Goal: Find specific page/section: Find specific page/section

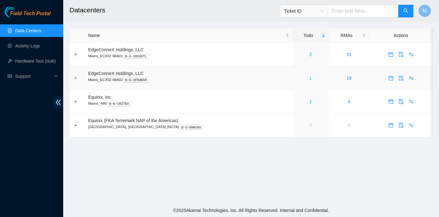
click at [309, 79] on link "1" at bounding box center [310, 77] width 3 height 5
click at [309, 78] on link "1" at bounding box center [310, 77] width 3 height 5
click at [309, 55] on link "2" at bounding box center [310, 54] width 3 height 5
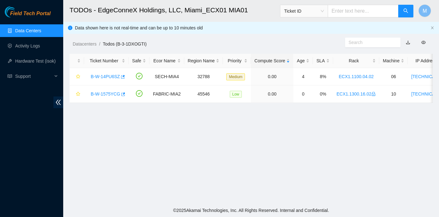
click at [19, 28] on link "Data Centers" at bounding box center [28, 30] width 26 height 5
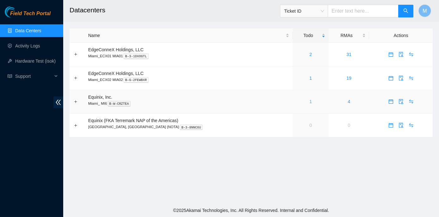
click at [309, 102] on link "1" at bounding box center [310, 101] width 3 height 5
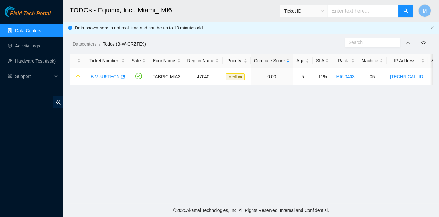
click at [24, 31] on link "Data Centers" at bounding box center [28, 30] width 26 height 5
